Goal: Information Seeking & Learning: Learn about a topic

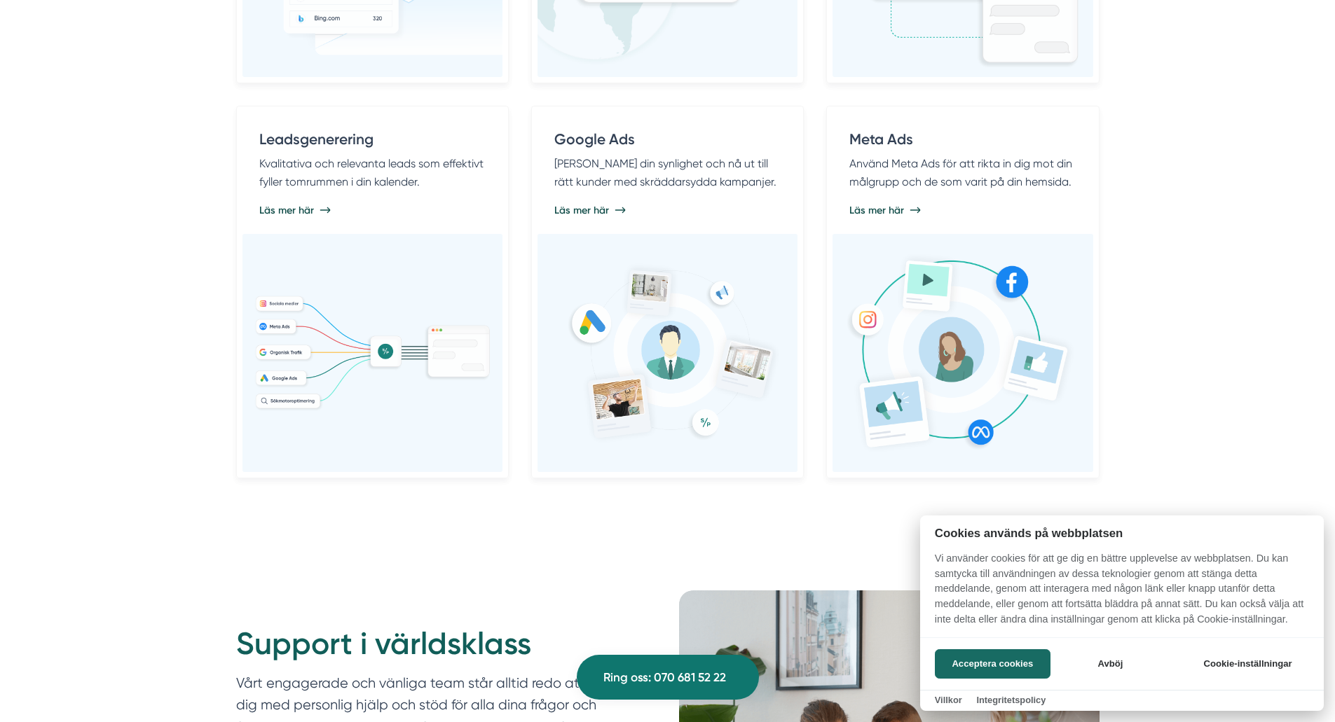
scroll to position [1261, 0]
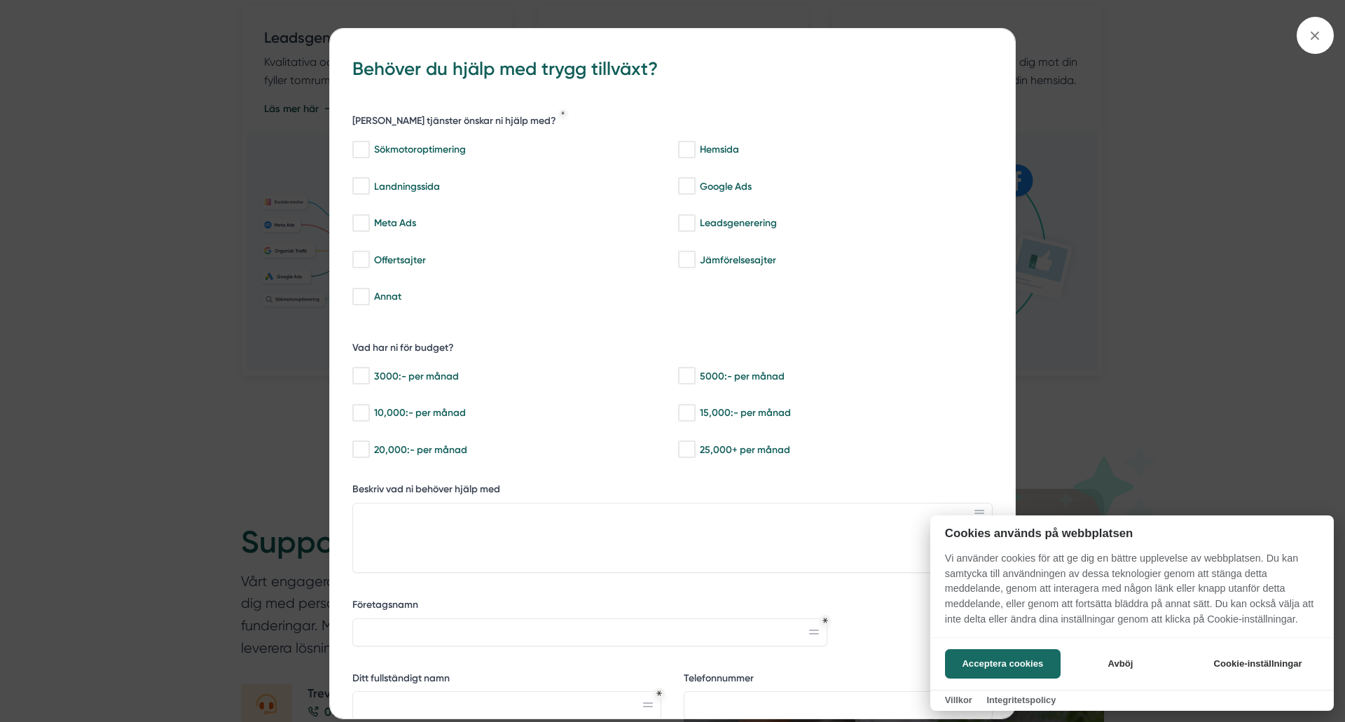
click at [1181, 157] on div at bounding box center [672, 361] width 1345 height 722
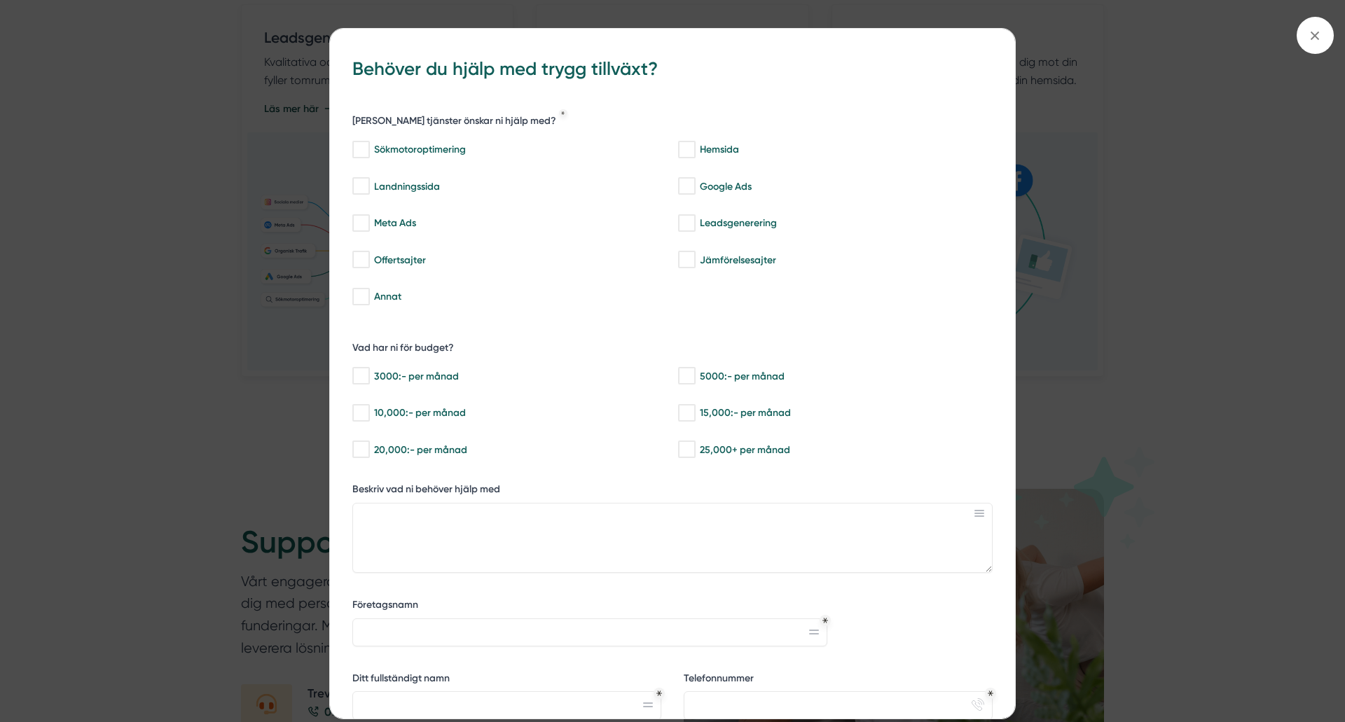
click at [1283, 46] on div "bbc9b822-b2c6-488a-ab3e-9a2d59e49c7c Behöver du hjälp med trygg tillväxt? Vilka…" at bounding box center [672, 361] width 1345 height 722
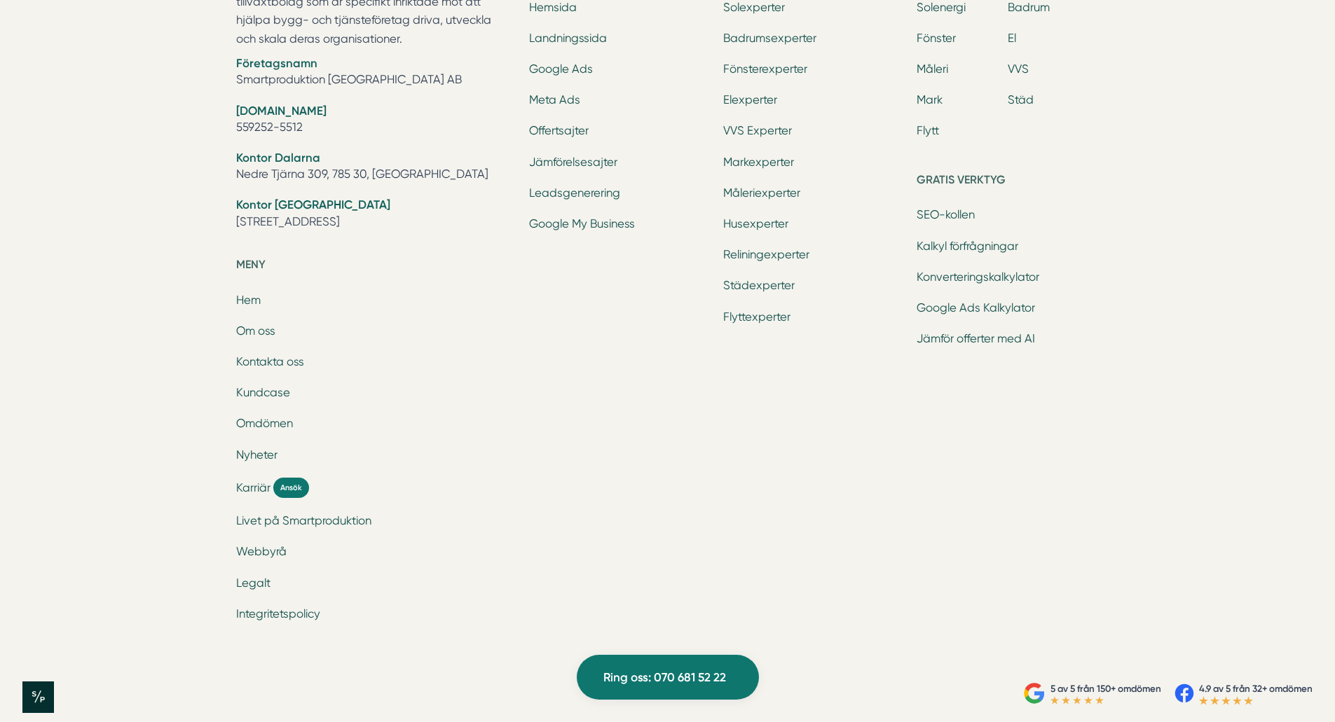
scroll to position [4625, 0]
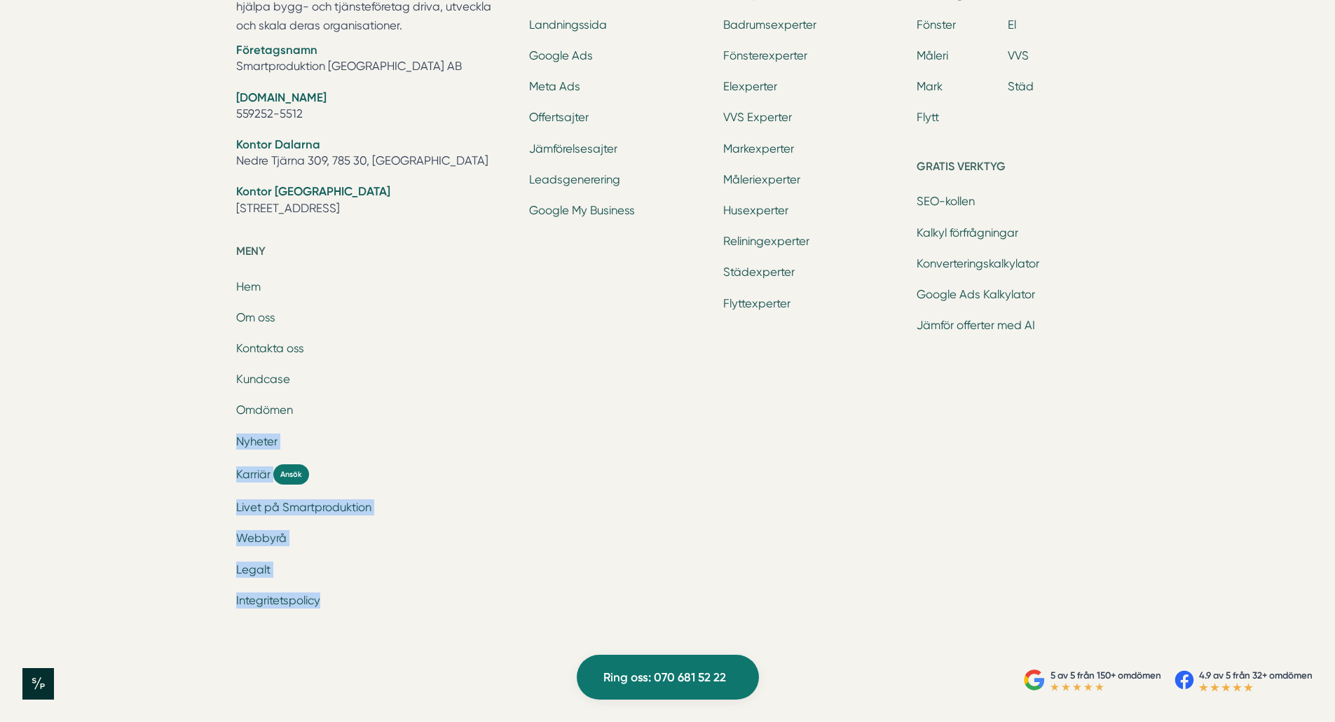
drag, startPoint x: 393, startPoint y: 613, endPoint x: 0, endPoint y: 429, distance: 434.2
click at [0, 430] on div "Ring oss 070 681 52 22 Smartproduktion är ett entreprenörsdrivet tillväxtbolag …" at bounding box center [667, 167] width 1335 height 959
click at [0, 429] on div "Ring oss 070 681 52 22 Smartproduktion är ett entreprenörsdrivet tillväxtbolag …" at bounding box center [667, 167] width 1335 height 959
click at [249, 317] on link "Om oss" at bounding box center [255, 317] width 39 height 13
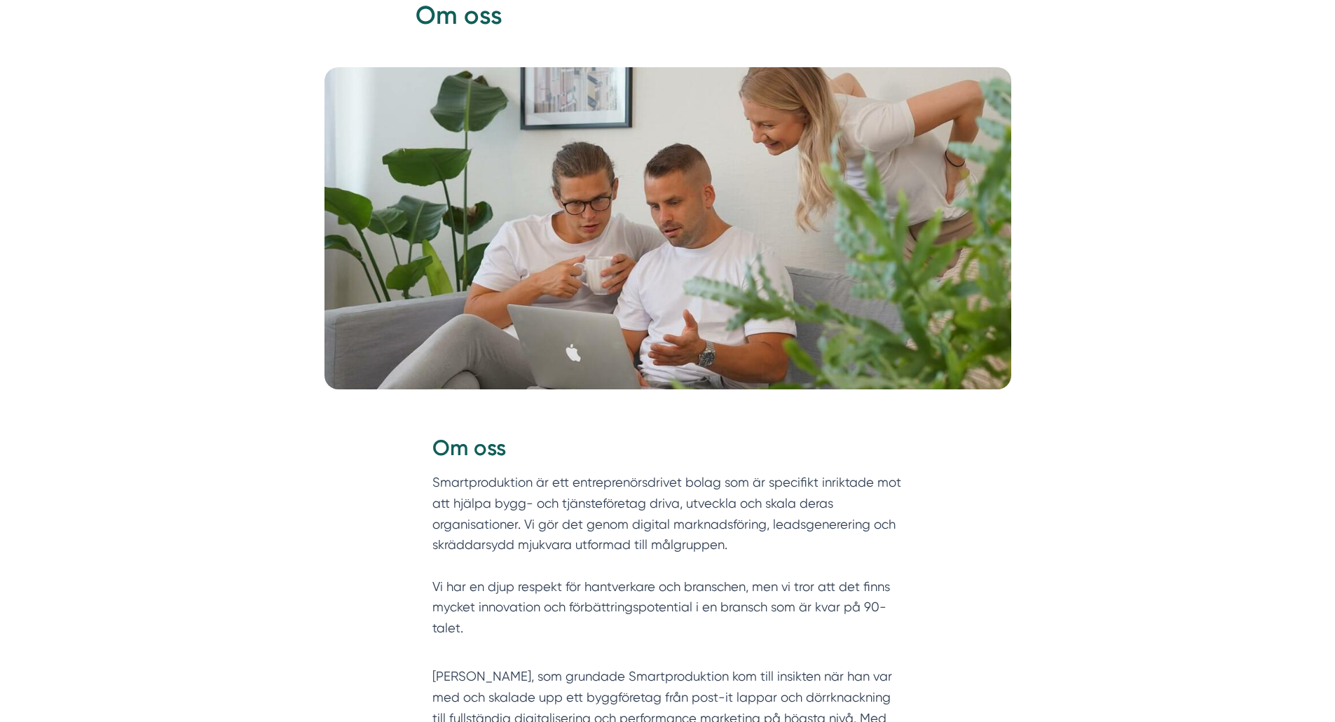
scroll to position [210, 0]
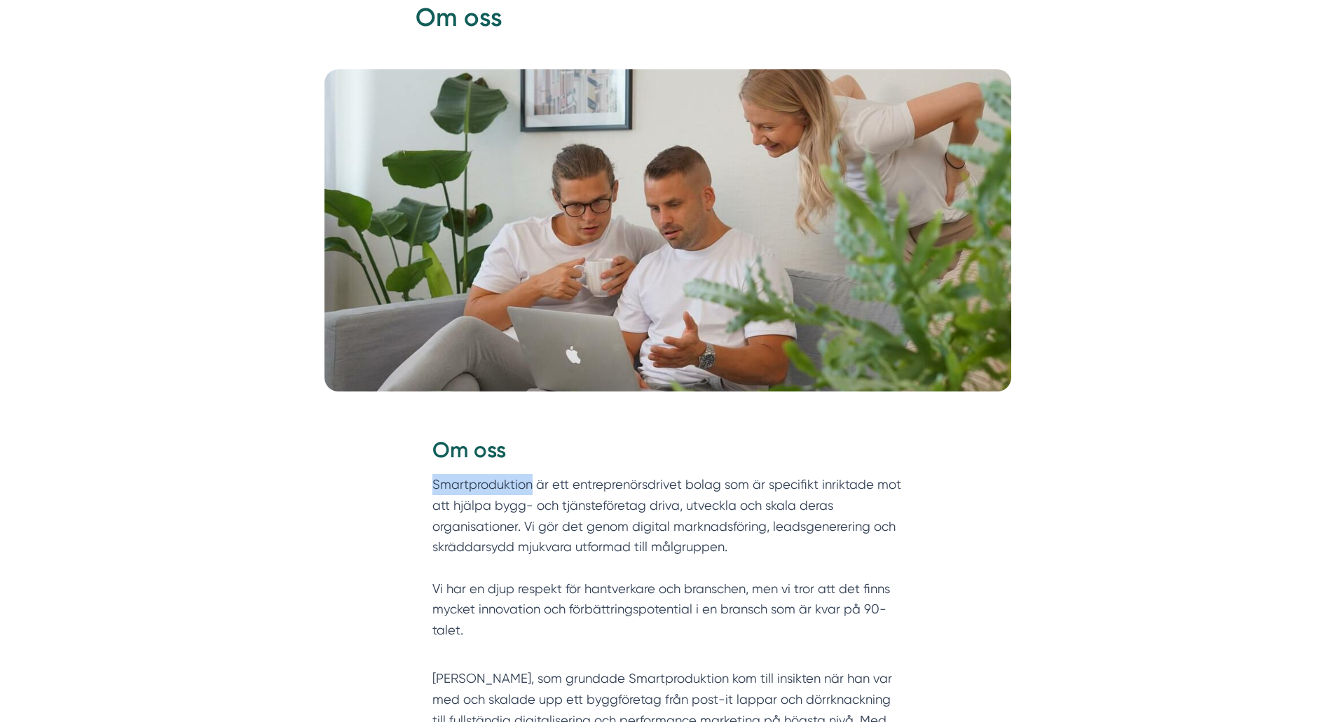
drag, startPoint x: 533, startPoint y: 483, endPoint x: 411, endPoint y: 481, distance: 121.2
click at [411, 481] on div "Om oss Smartproduktion är ett entreprenörsdrivet bolag som är specifikt inrikta…" at bounding box center [668, 639] width 538 height 450
copy p "Smartproduktion"
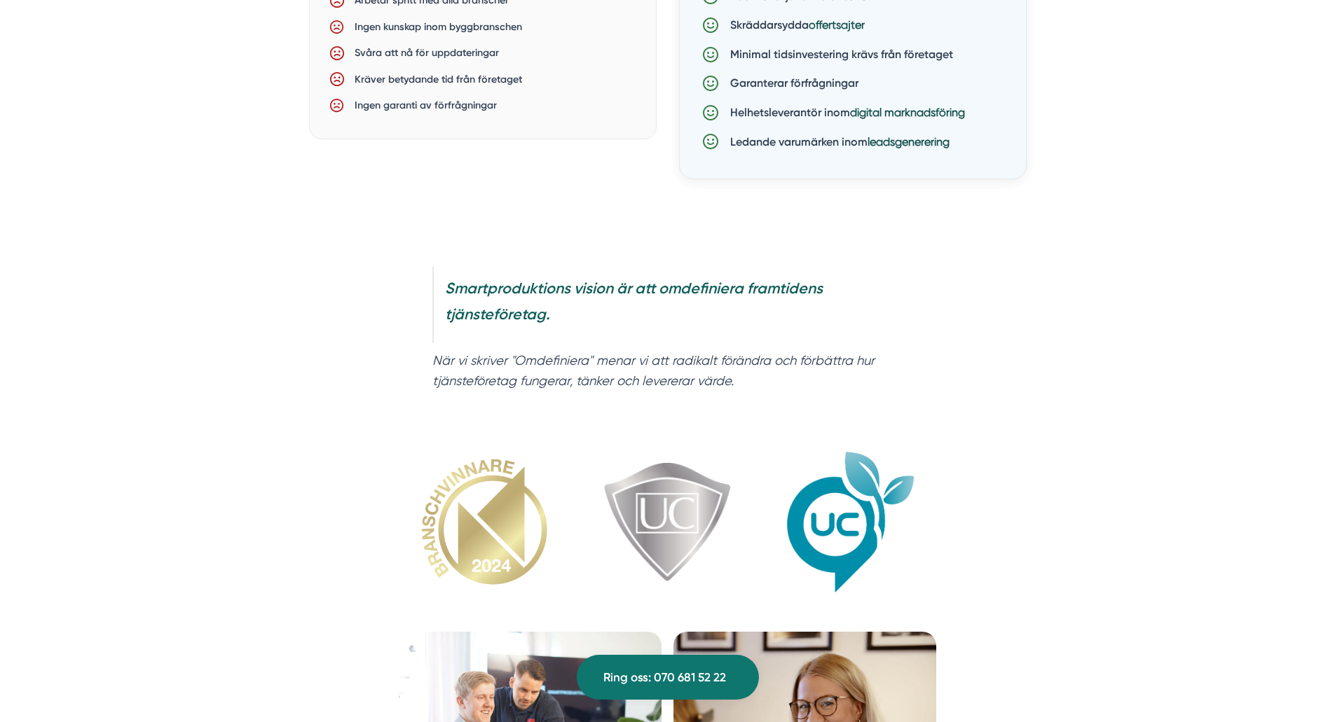
scroll to position [1472, 0]
